Goal: Information Seeking & Learning: Learn about a topic

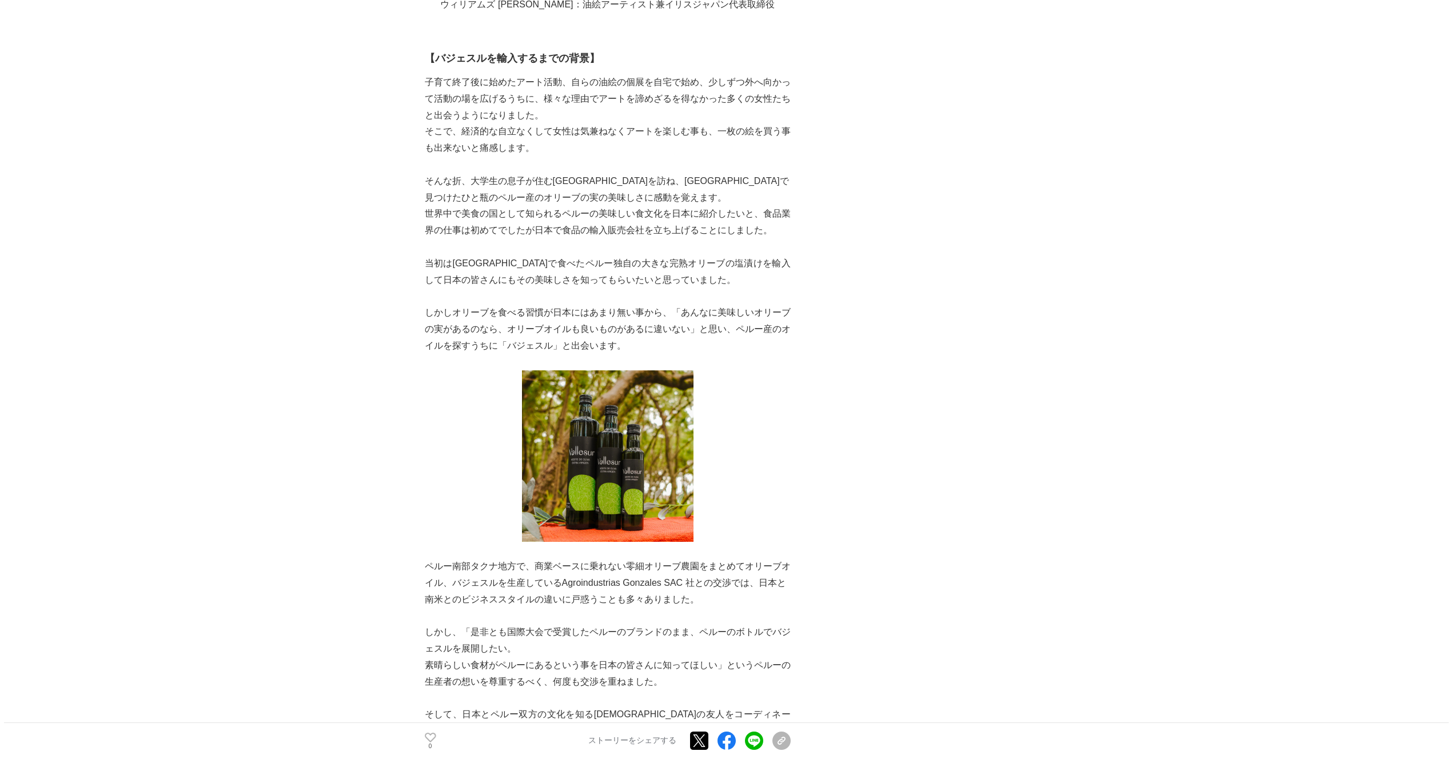
scroll to position [524, 0]
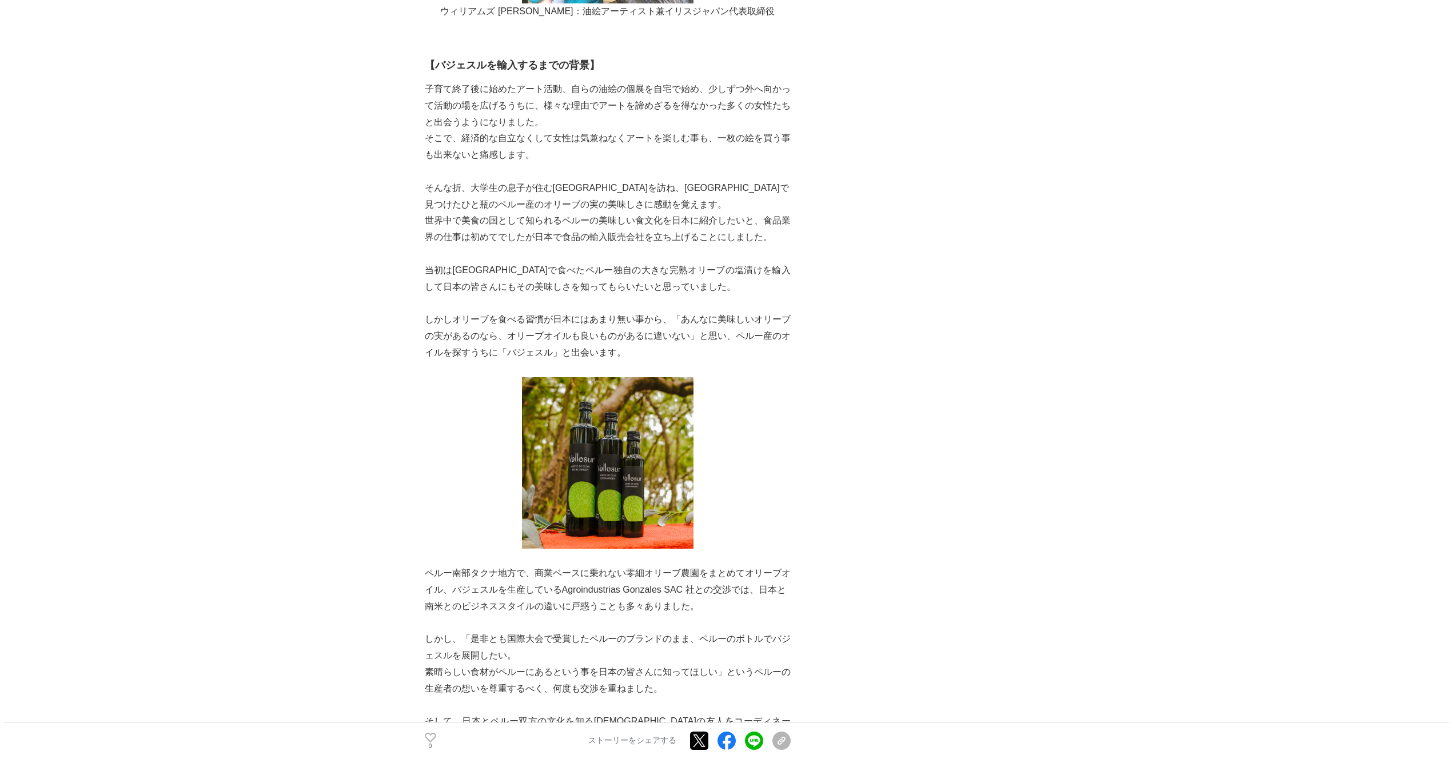
click at [530, 334] on p "しかしオリーブを食べる習慣が日本にはあまり無い事から、「あんなに美味しいオリーブの実があるのなら、オリーブオイルも良いものがあるに違いない」と思い、ペルー産の…" at bounding box center [608, 336] width 366 height 49
click at [492, 334] on p "しかしオリーブを食べる習慣が日本にはあまり無い事から、「あんなに美味しいオリーブの実があるのなら、オリーブオイルも良いものがあるに違いない」と思い、ペルー産の…" at bounding box center [608, 336] width 366 height 49
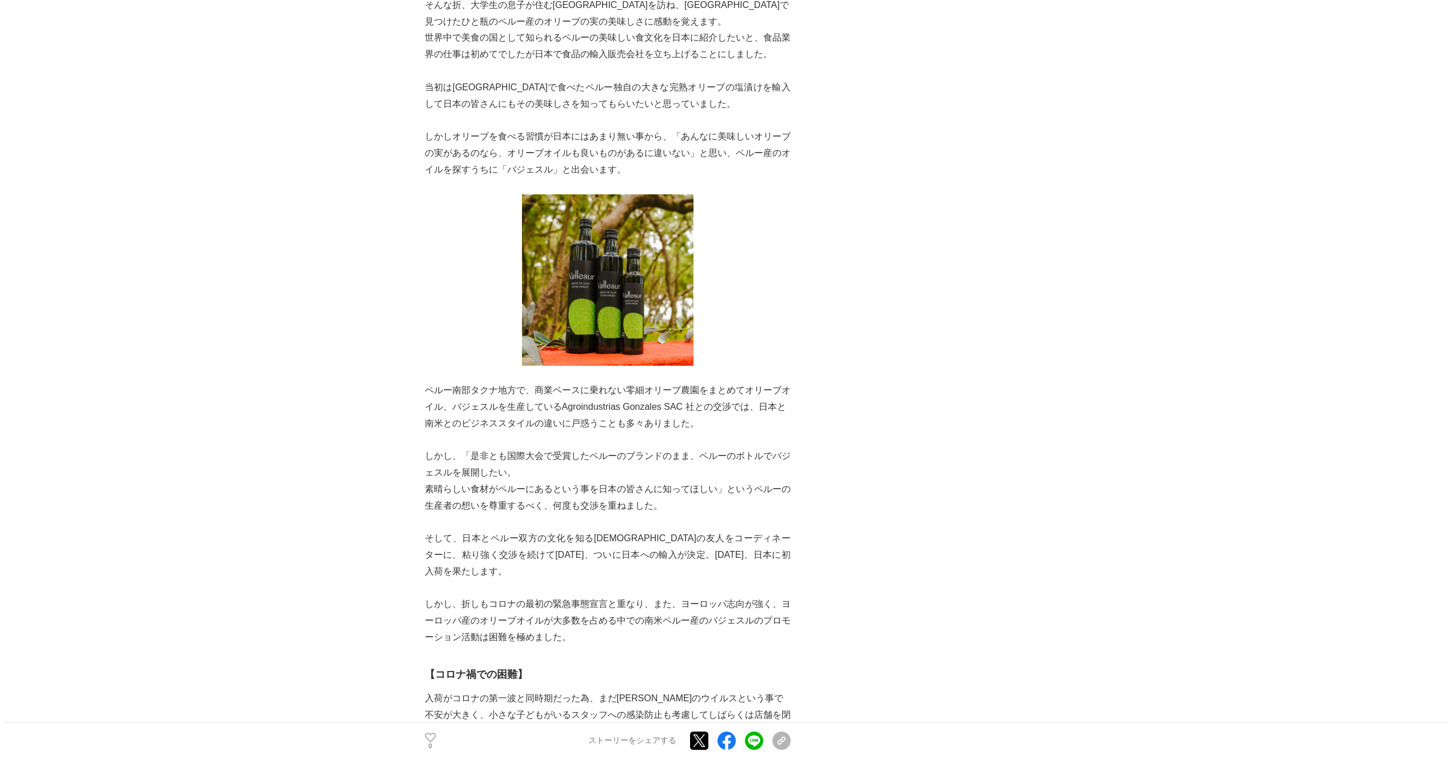
click at [581, 389] on p "ペルー南部タクナ地方で、商業ベースに乗れない零細オリーブ農園をまとめてオリーブオイル、バジェスルを生産しているAgroindustrias Gonzales …" at bounding box center [608, 406] width 366 height 49
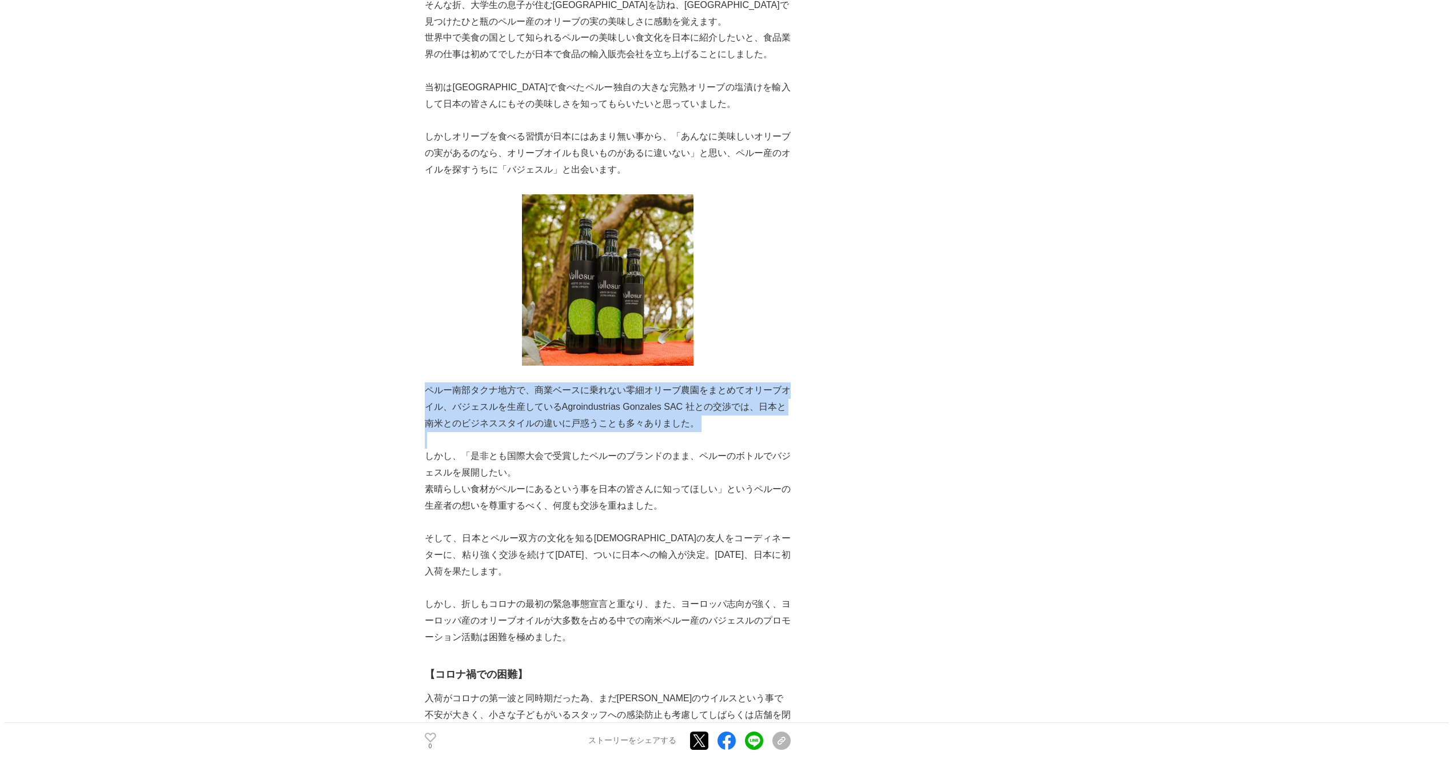
click at [581, 389] on p "ペルー南部タクナ地方で、商業ベースに乗れない零細オリーブ農園をまとめてオリーブオイル、バジェスルを生産しているAgroindustrias Gonzales …" at bounding box center [608, 406] width 366 height 49
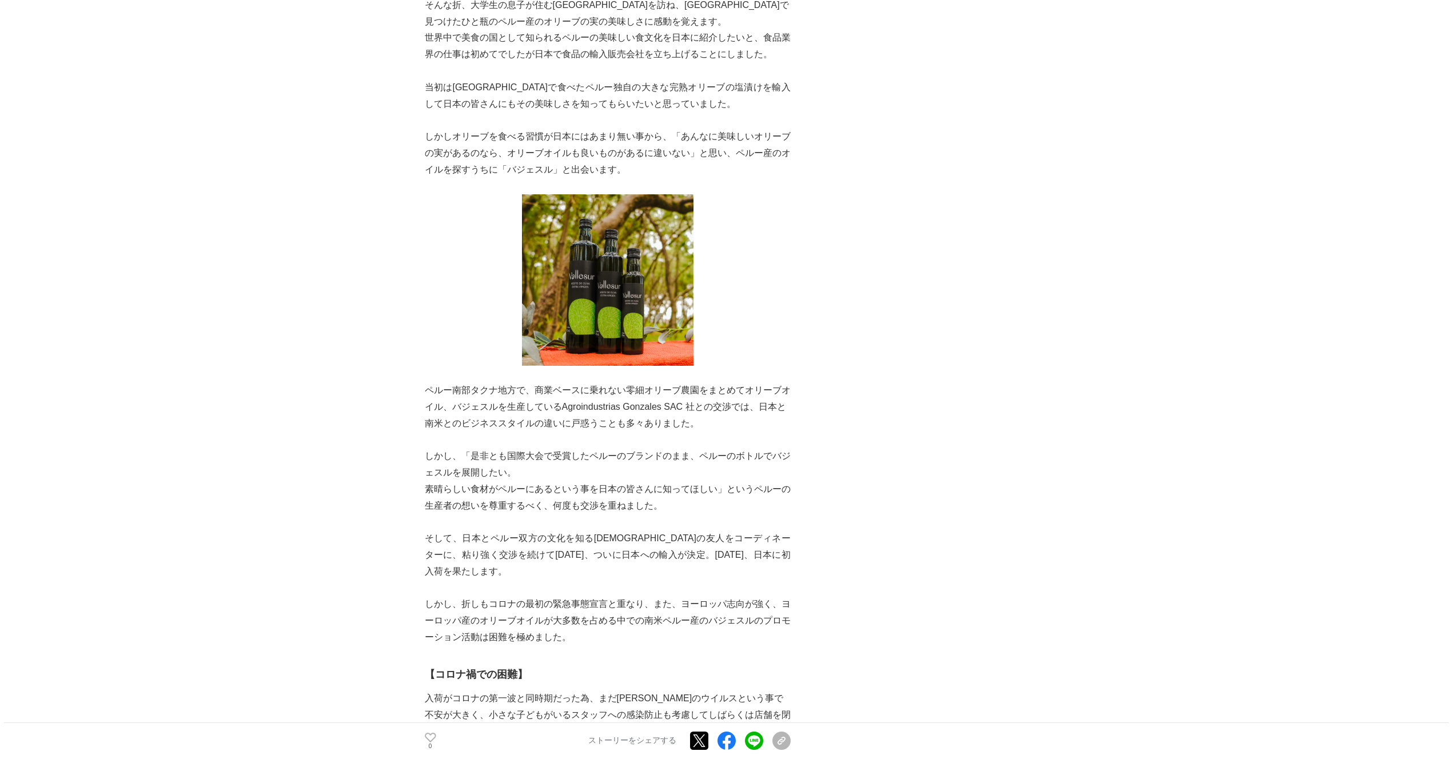
click at [544, 448] on p "しかし、「是非とも国際大会で受賞したペルーのブランドのまま、ペルーのボトルでバジェスルを展開したい。" at bounding box center [608, 464] width 366 height 33
click at [641, 448] on p "しかし、「是非とも国際大会で受賞したペルーのブランドのまま、ペルーのボトルでバジェスルを展開したい。" at bounding box center [608, 464] width 366 height 33
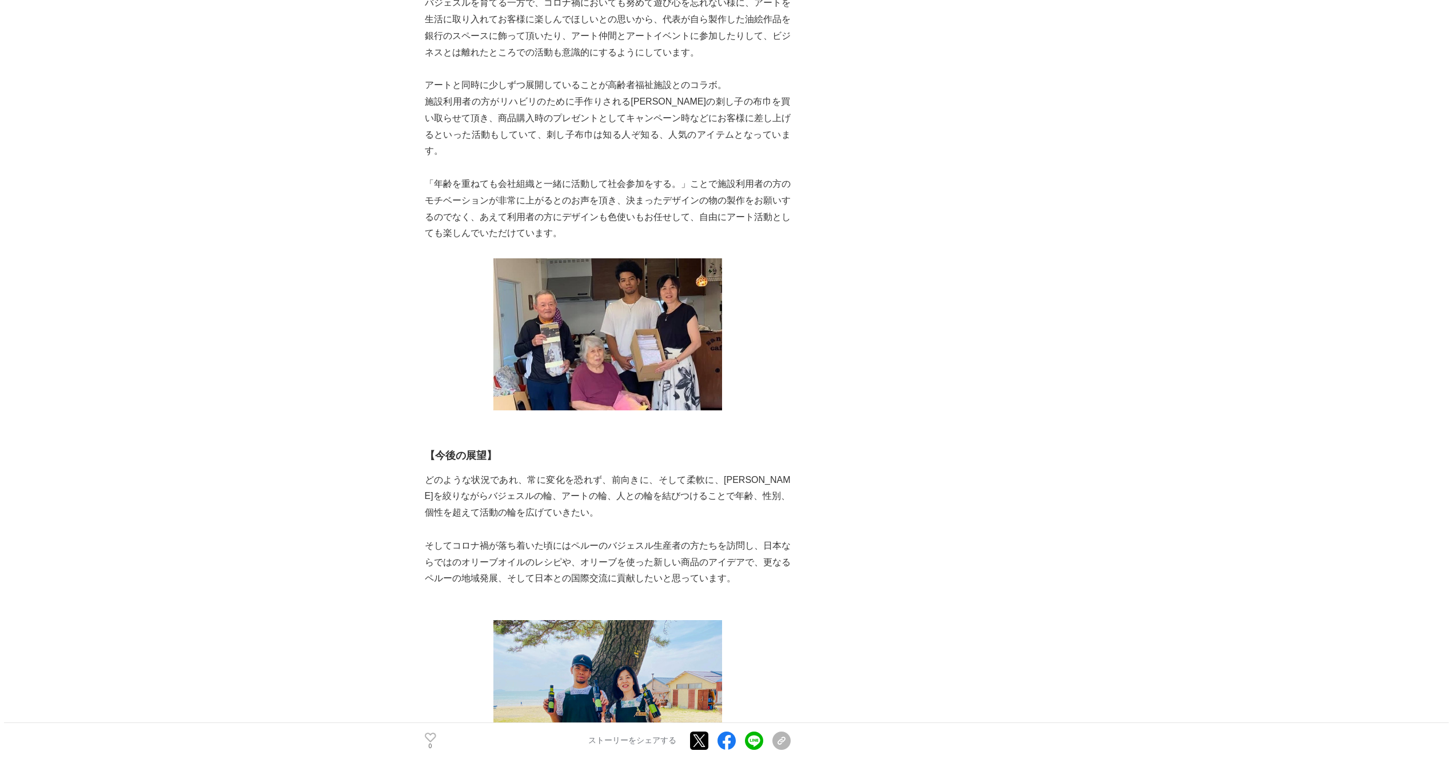
scroll to position [3027, 0]
